Goal: Task Accomplishment & Management: Manage account settings

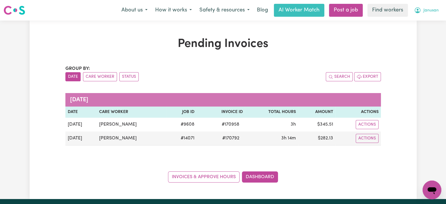
drag, startPoint x: 0, startPoint y: 0, endPoint x: 434, endPoint y: 12, distance: 434.5
click at [434, 12] on span "Janusan" at bounding box center [431, 10] width 15 height 6
click at [423, 33] on link "Logout" at bounding box center [419, 33] width 46 height 11
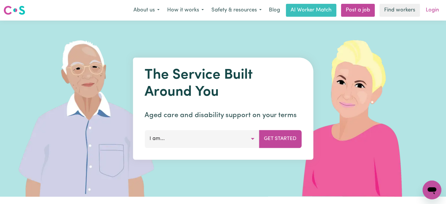
click at [432, 11] on link "Login" at bounding box center [433, 10] width 20 height 13
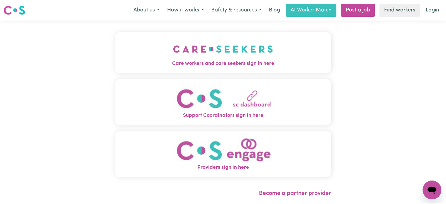
click at [201, 64] on span "Care workers and care seekers sign in here" at bounding box center [223, 64] width 216 height 8
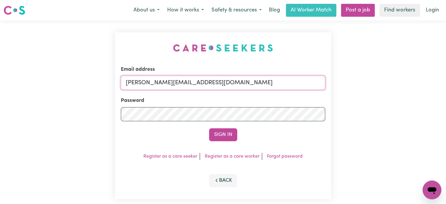
click at [252, 82] on input "[PERSON_NAME][EMAIL_ADDRESS][DOMAIN_NAME]" at bounding box center [223, 83] width 205 height 14
drag, startPoint x: 248, startPoint y: 86, endPoint x: 157, endPoint y: 77, distance: 91.7
click at [157, 77] on input "[EMAIL_ADDRESS][DOMAIN_NAME]" at bounding box center [223, 83] width 205 height 14
click at [160, 82] on input "superuser~: [EMAIL_ADDRESS][DOMAIN_NAME]" at bounding box center [223, 83] width 205 height 14
type input "[EMAIL_ADDRESS][DOMAIN_NAME]"
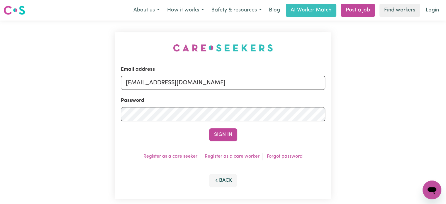
click at [209, 128] on button "Sign In" at bounding box center [223, 134] width 28 height 13
click at [229, 136] on div "Sign In" at bounding box center [223, 134] width 205 height 13
click at [243, 87] on input "[PERSON_NAME][EMAIL_ADDRESS][DOMAIN_NAME]" at bounding box center [223, 83] width 205 height 14
drag, startPoint x: 266, startPoint y: 82, endPoint x: 158, endPoint y: 87, distance: 107.8
click at [158, 87] on input "[EMAIL_ADDRESS][DOMAIN_NAME]" at bounding box center [223, 83] width 205 height 14
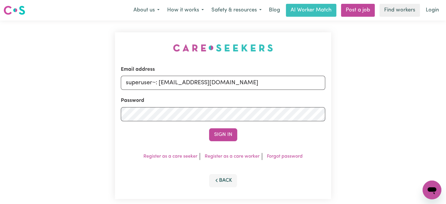
click at [209, 128] on button "Sign In" at bounding box center [223, 134] width 28 height 13
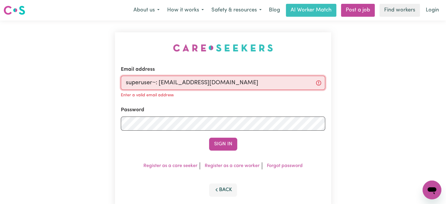
click at [161, 82] on input "superuser~: [EMAIL_ADDRESS][DOMAIN_NAME]" at bounding box center [223, 83] width 205 height 14
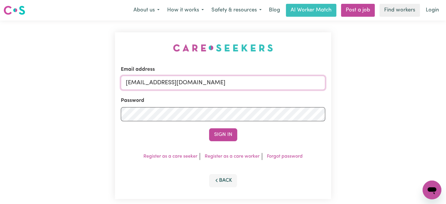
type input "[EMAIL_ADDRESS][DOMAIN_NAME]"
click at [209, 128] on button "Sign In" at bounding box center [223, 134] width 28 height 13
